Goal: Transaction & Acquisition: Purchase product/service

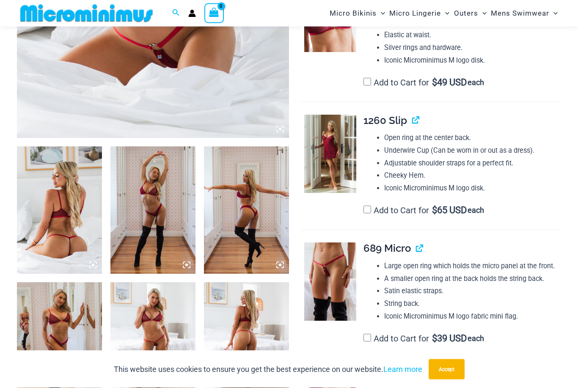
scroll to position [327, 0]
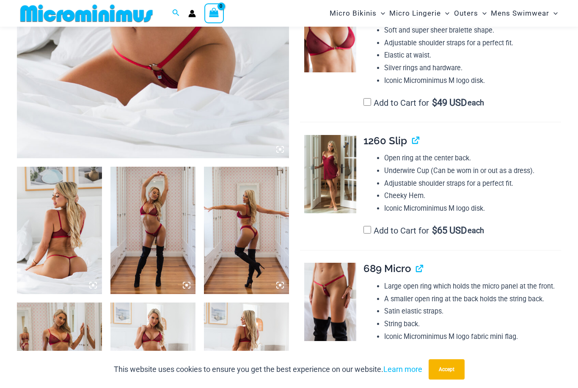
click at [335, 186] on img at bounding box center [330, 174] width 52 height 78
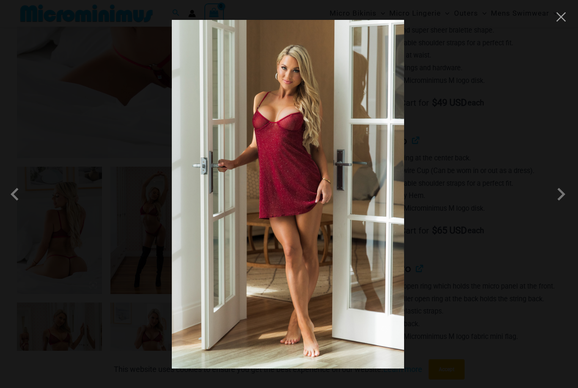
click at [330, 186] on img at bounding box center [288, 194] width 232 height 349
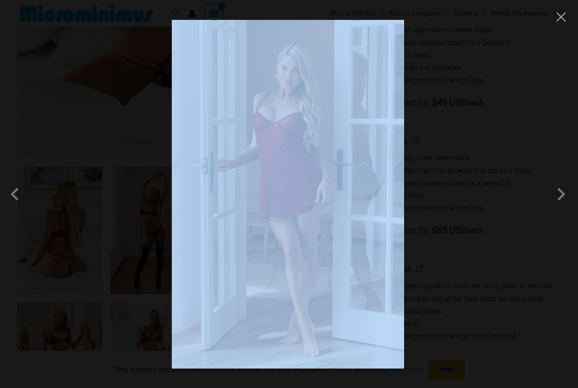
click at [330, 186] on img at bounding box center [288, 194] width 232 height 349
click at [500, 185] on div at bounding box center [289, 194] width 578 height 388
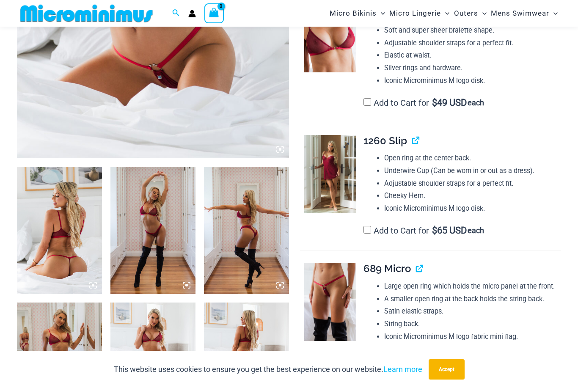
click at [336, 199] on img at bounding box center [330, 174] width 52 height 78
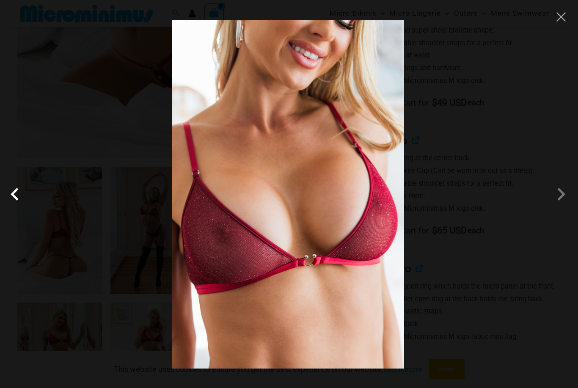
click at [4, 189] on span at bounding box center [16, 194] width 25 height 25
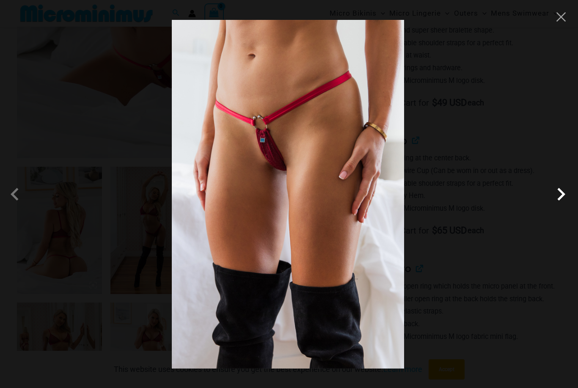
click at [565, 197] on span at bounding box center [561, 194] width 25 height 25
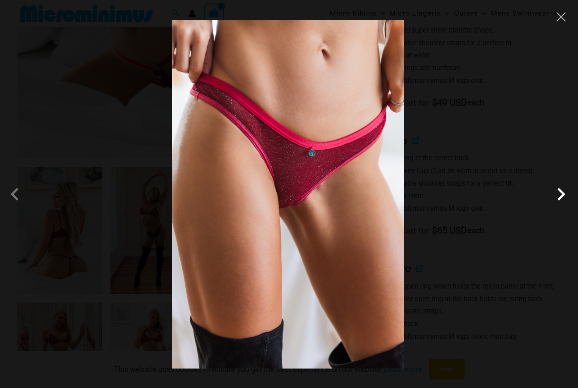
click at [565, 196] on span at bounding box center [561, 194] width 25 height 25
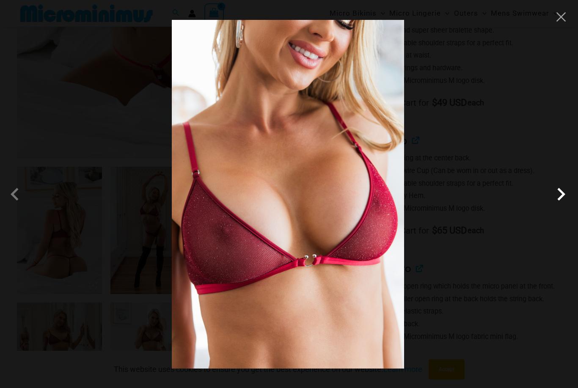
click at [561, 197] on span at bounding box center [561, 194] width 25 height 25
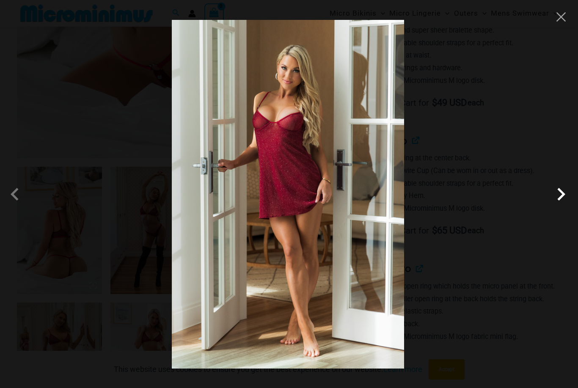
click at [562, 197] on span at bounding box center [561, 194] width 25 height 25
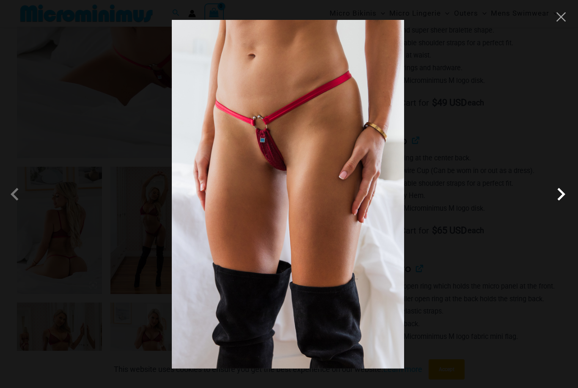
click at [564, 197] on span at bounding box center [561, 194] width 25 height 25
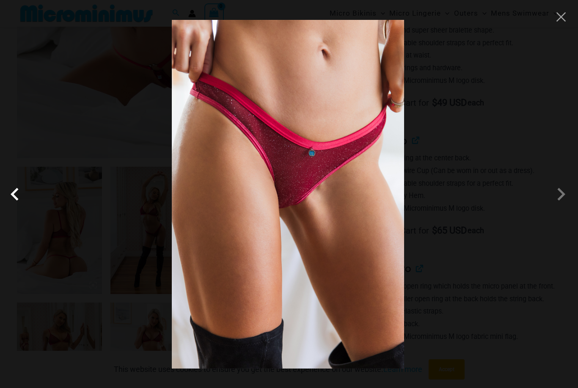
click at [14, 201] on span at bounding box center [16, 194] width 25 height 25
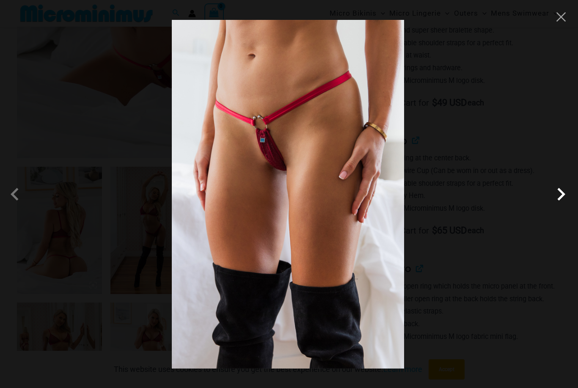
click at [561, 196] on span at bounding box center [561, 194] width 25 height 25
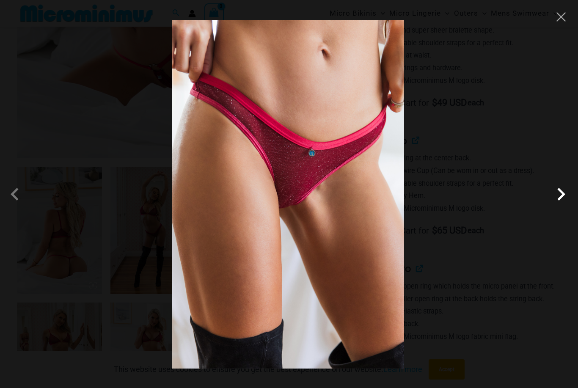
click at [564, 197] on span at bounding box center [561, 194] width 25 height 25
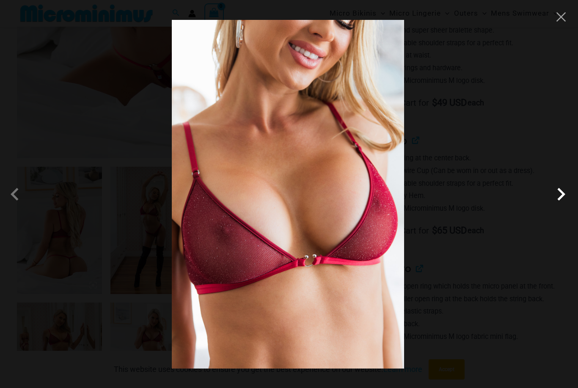
click at [561, 197] on span at bounding box center [561, 194] width 25 height 25
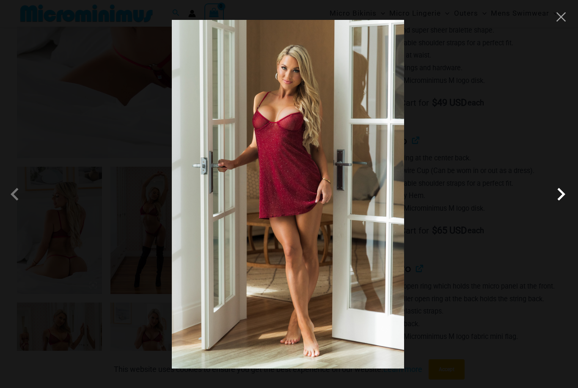
click at [561, 196] on span at bounding box center [561, 194] width 25 height 25
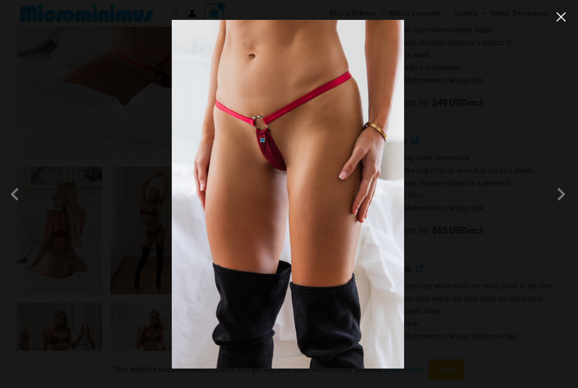
click at [556, 18] on button "Close" at bounding box center [561, 17] width 13 height 13
